Goal: Task Accomplishment & Management: Use online tool/utility

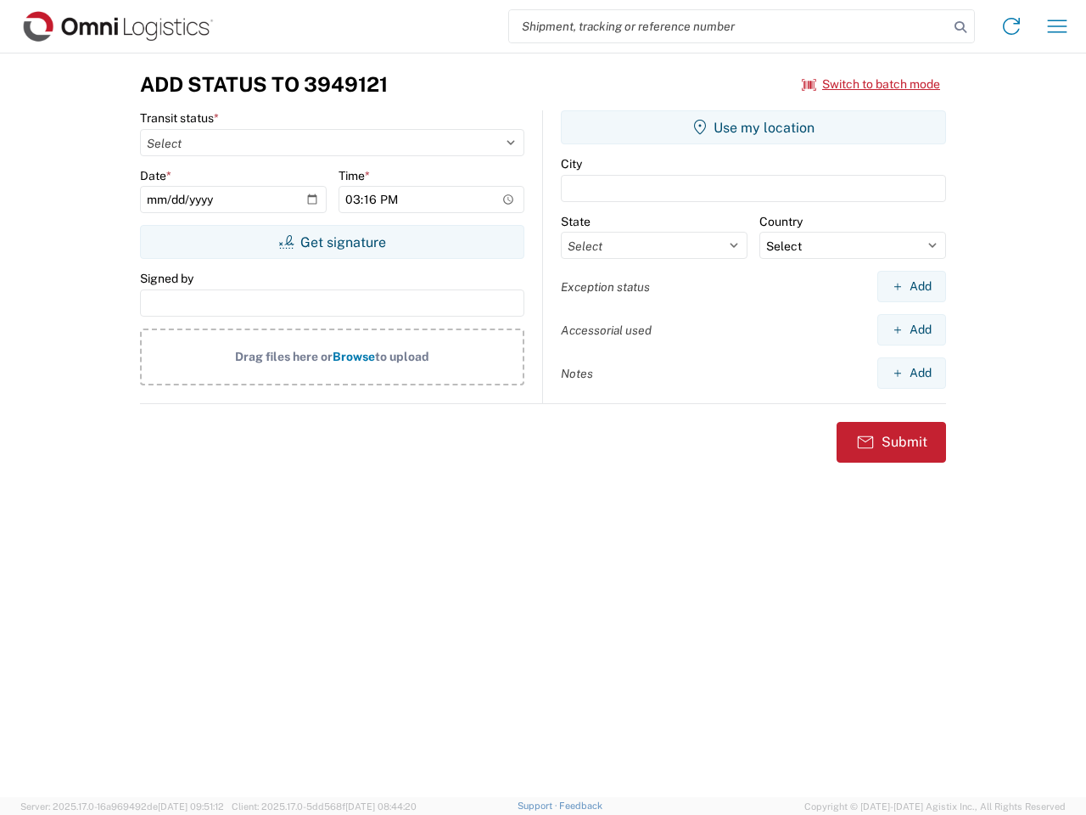
click at [729, 26] on input "search" at bounding box center [729, 26] width 440 height 32
click at [961, 27] on icon at bounding box center [961, 27] width 24 height 24
click at [1012, 26] on icon at bounding box center [1011, 26] width 27 height 27
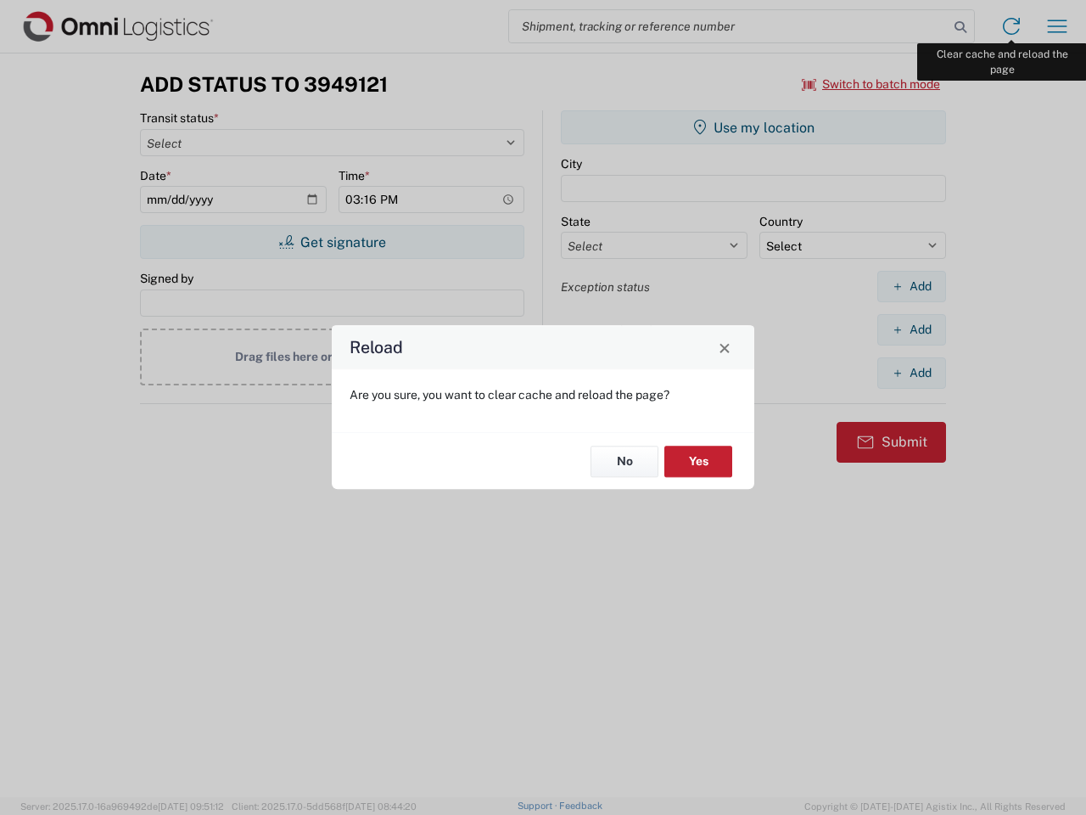
click at [1057, 26] on div "Reload Are you sure, you want to clear cache and reload the page? No Yes" at bounding box center [543, 407] width 1086 height 815
click at [872, 84] on div "Reload Are you sure, you want to clear cache and reload the page? No Yes" at bounding box center [543, 407] width 1086 height 815
click at [332, 242] on div "Reload Are you sure, you want to clear cache and reload the page? No Yes" at bounding box center [543, 407] width 1086 height 815
click at [754, 127] on div "Reload Are you sure, you want to clear cache and reload the page? No Yes" at bounding box center [543, 407] width 1086 height 815
click at [911, 286] on div "Reload Are you sure, you want to clear cache and reload the page? No Yes" at bounding box center [543, 407] width 1086 height 815
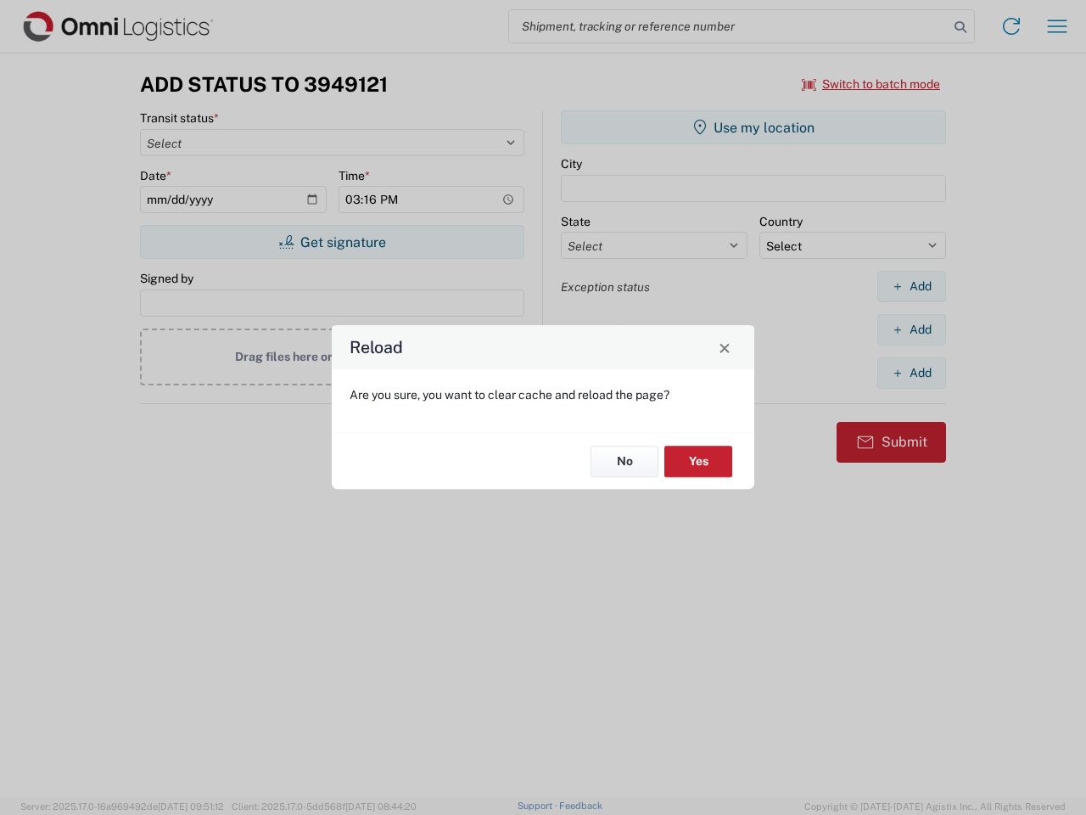
click at [911, 329] on div "Reload Are you sure, you want to clear cache and reload the page? No Yes" at bounding box center [543, 407] width 1086 height 815
click at [911, 373] on div "Reload Are you sure, you want to clear cache and reload the page? No Yes" at bounding box center [543, 407] width 1086 height 815
